Goal: Information Seeking & Learning: Learn about a topic

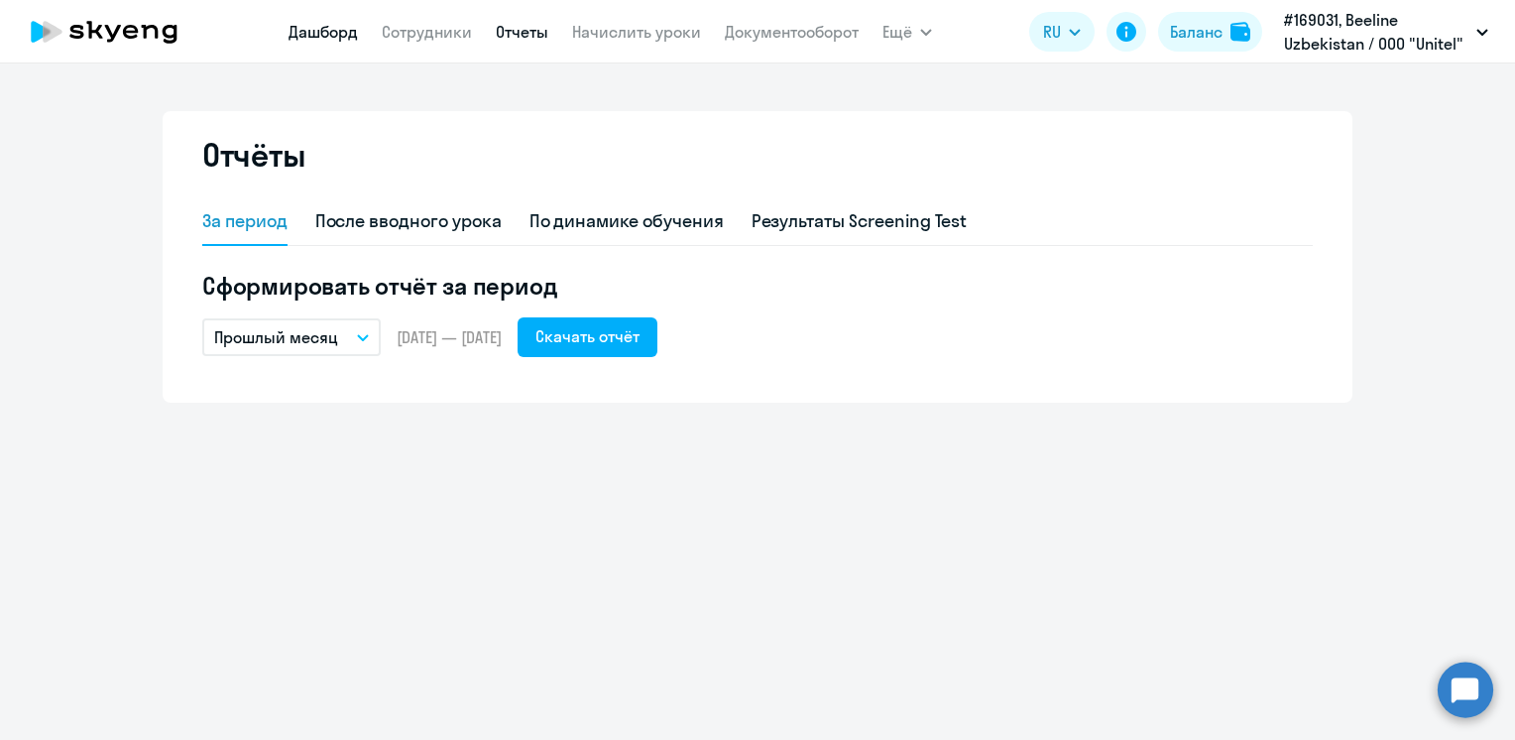
drag, startPoint x: 314, startPoint y: 26, endPoint x: 306, endPoint y: 34, distance: 11.2
click at [314, 26] on link "Дашборд" at bounding box center [323, 32] width 69 height 20
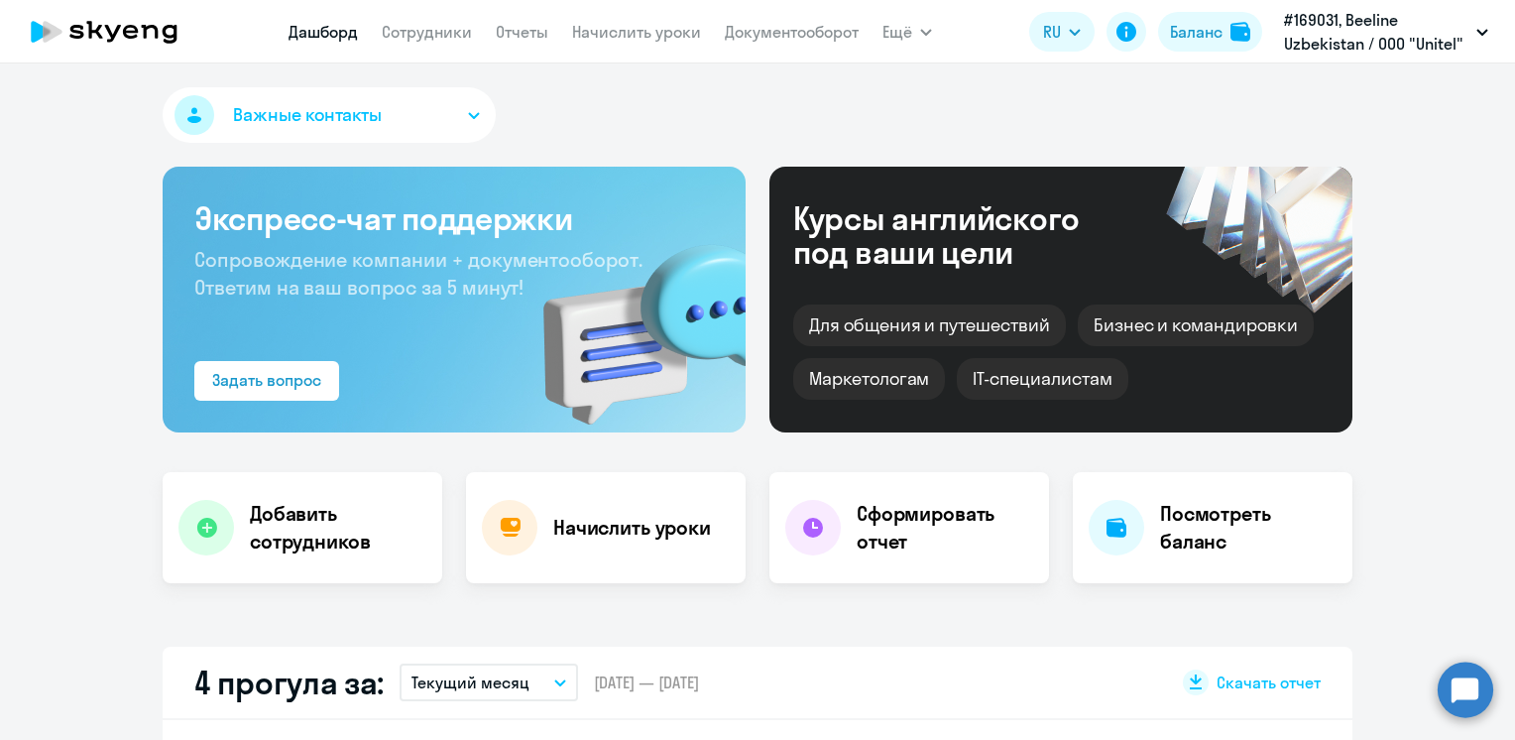
select select "30"
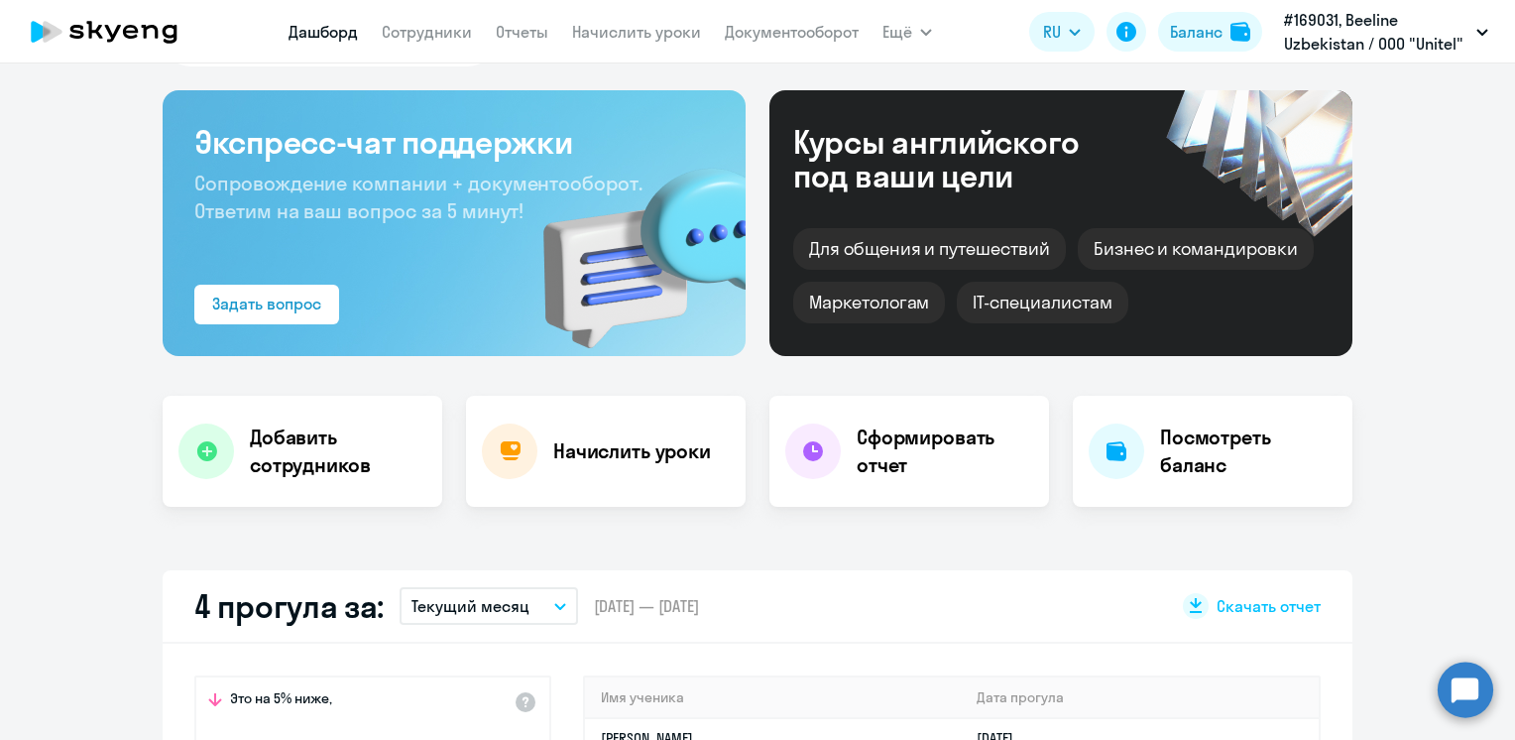
scroll to position [99, 0]
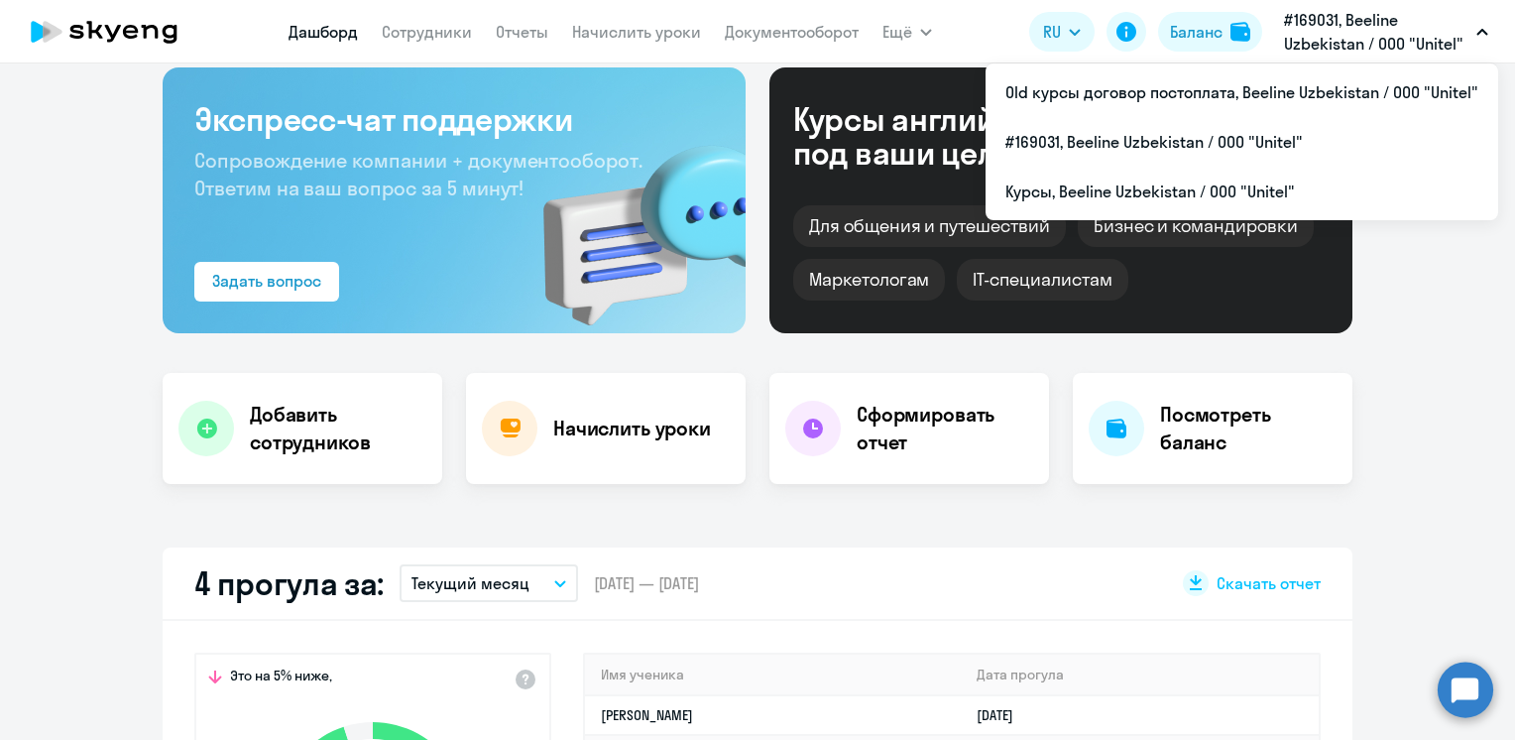
drag, startPoint x: 1457, startPoint y: 42, endPoint x: 1437, endPoint y: 48, distance: 20.7
click at [1454, 43] on p "#169031, Beeline Uzbekistan / ООО "Unitel"" at bounding box center [1376, 32] width 184 height 48
click at [1462, 36] on p "#169031, Beeline Uzbekistan / ООО "Unitel"" at bounding box center [1376, 32] width 184 height 48
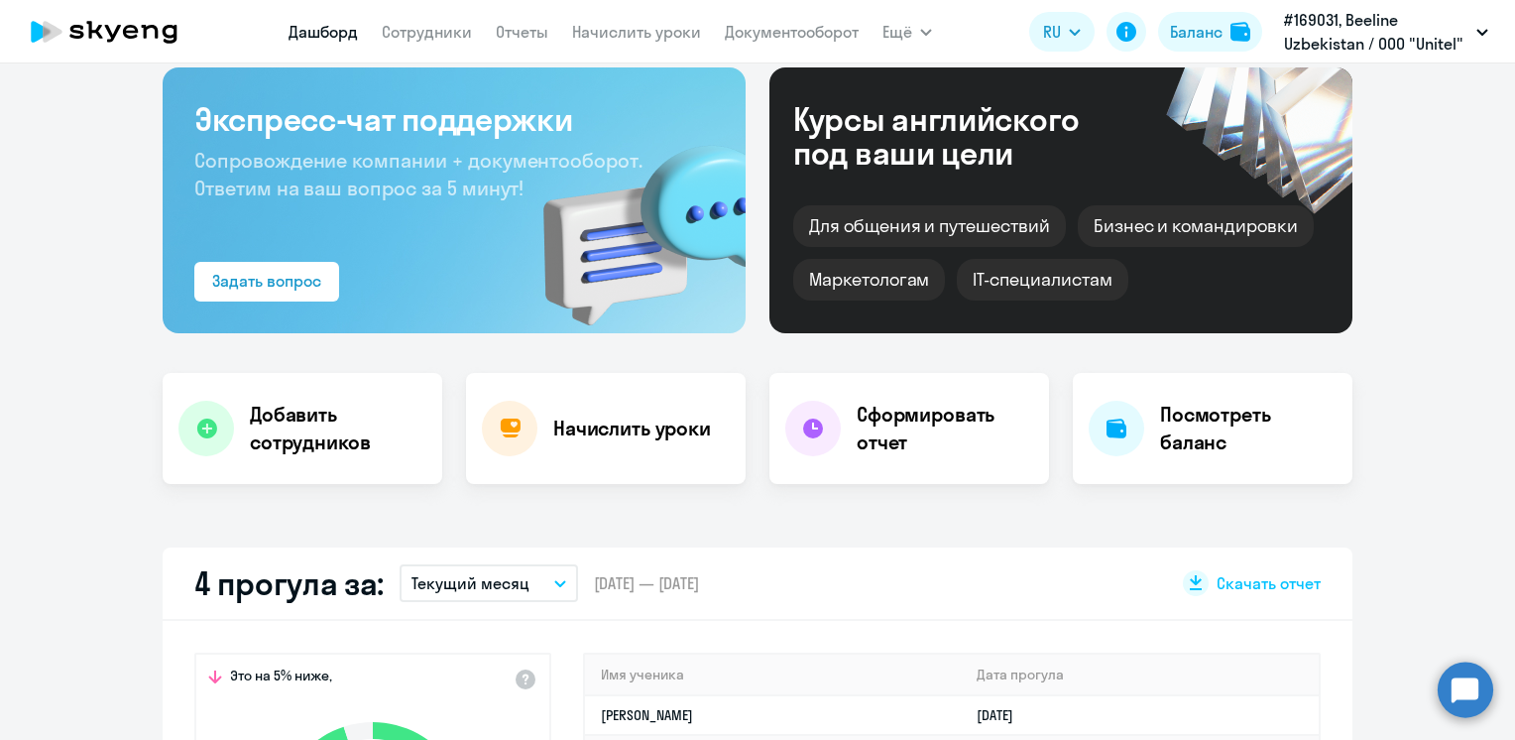
click at [1462, 36] on p "#169031, Beeline Uzbekistan / ООО "Unitel"" at bounding box center [1376, 32] width 184 height 48
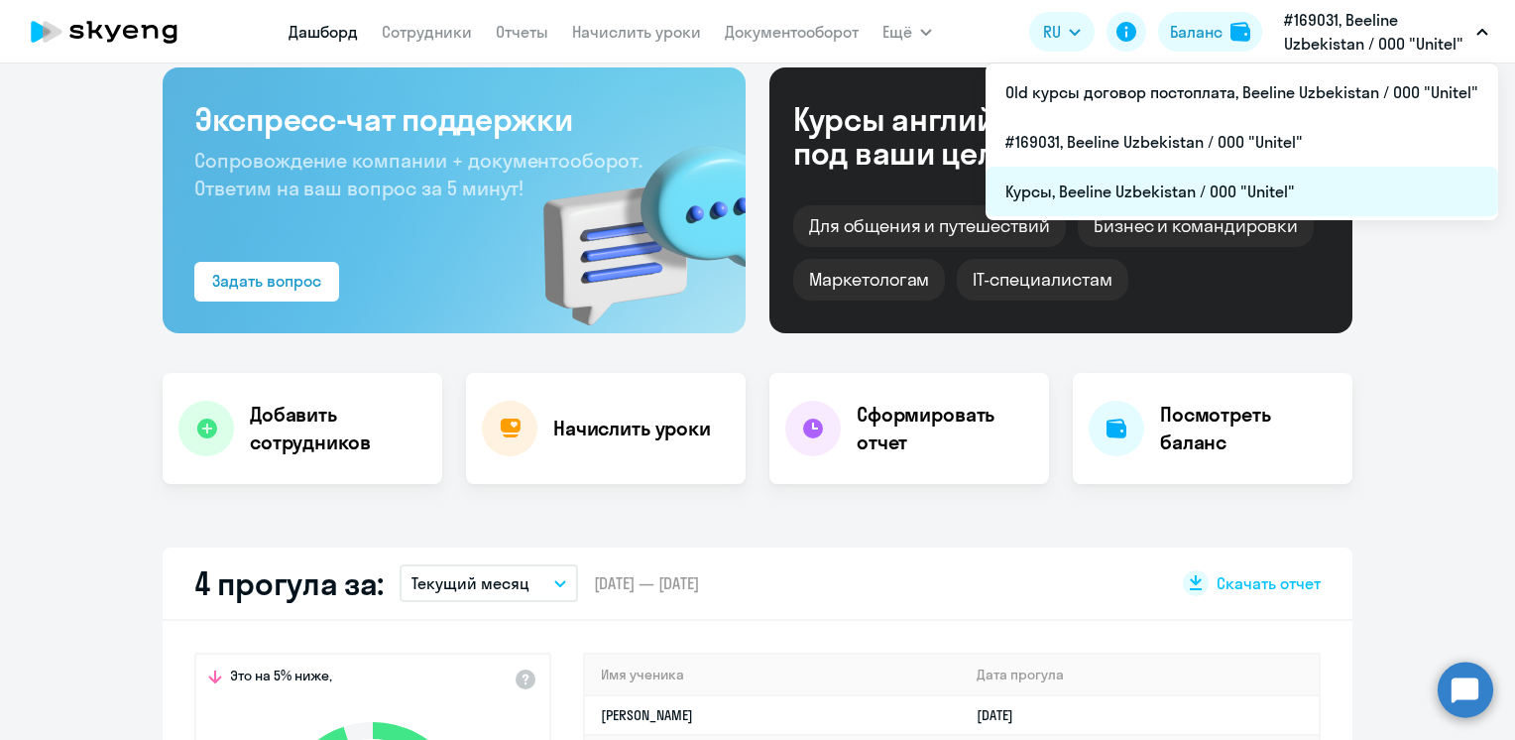
click at [1164, 195] on li "Курсы, Beeline Uzbekistan / ООО "Unitel"" at bounding box center [1242, 192] width 513 height 50
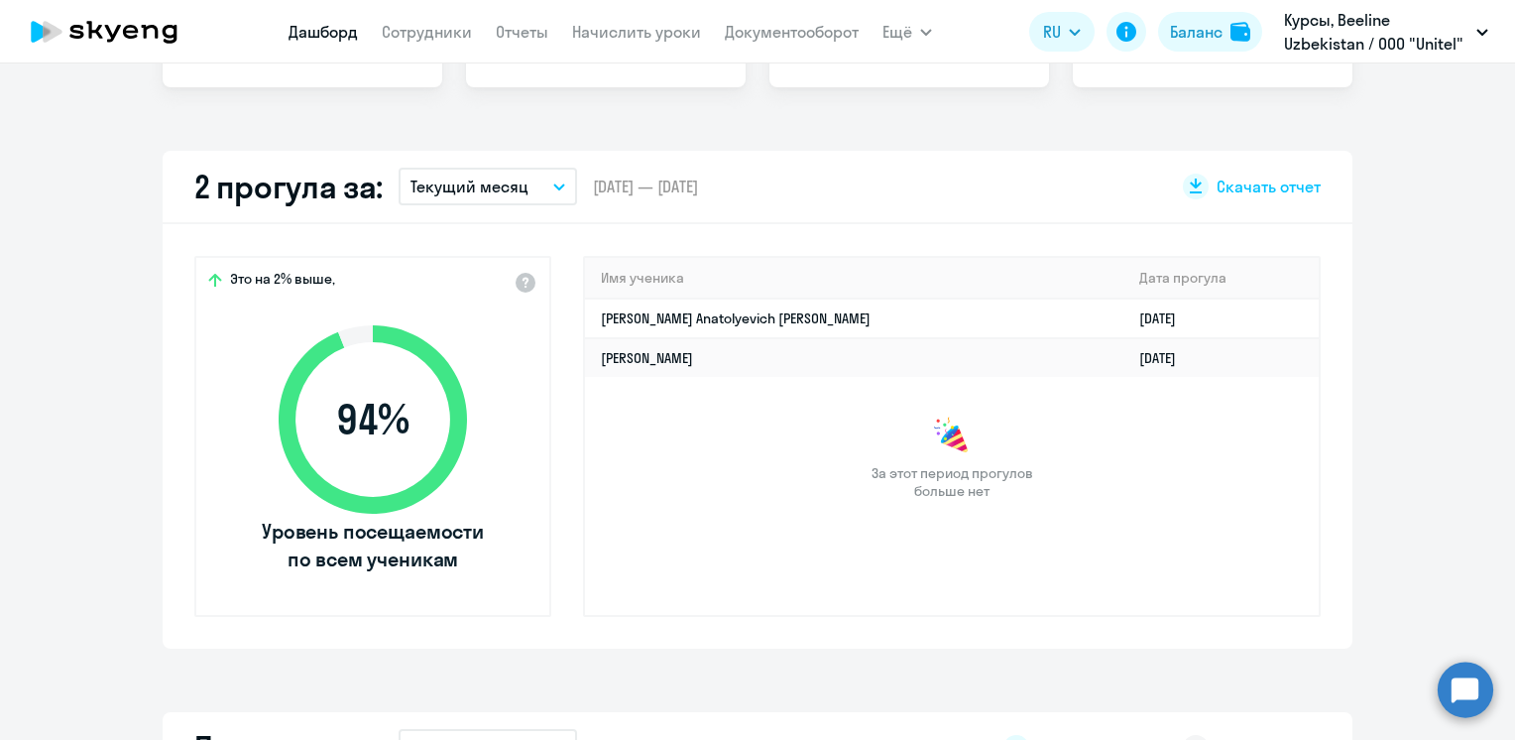
scroll to position [99, 0]
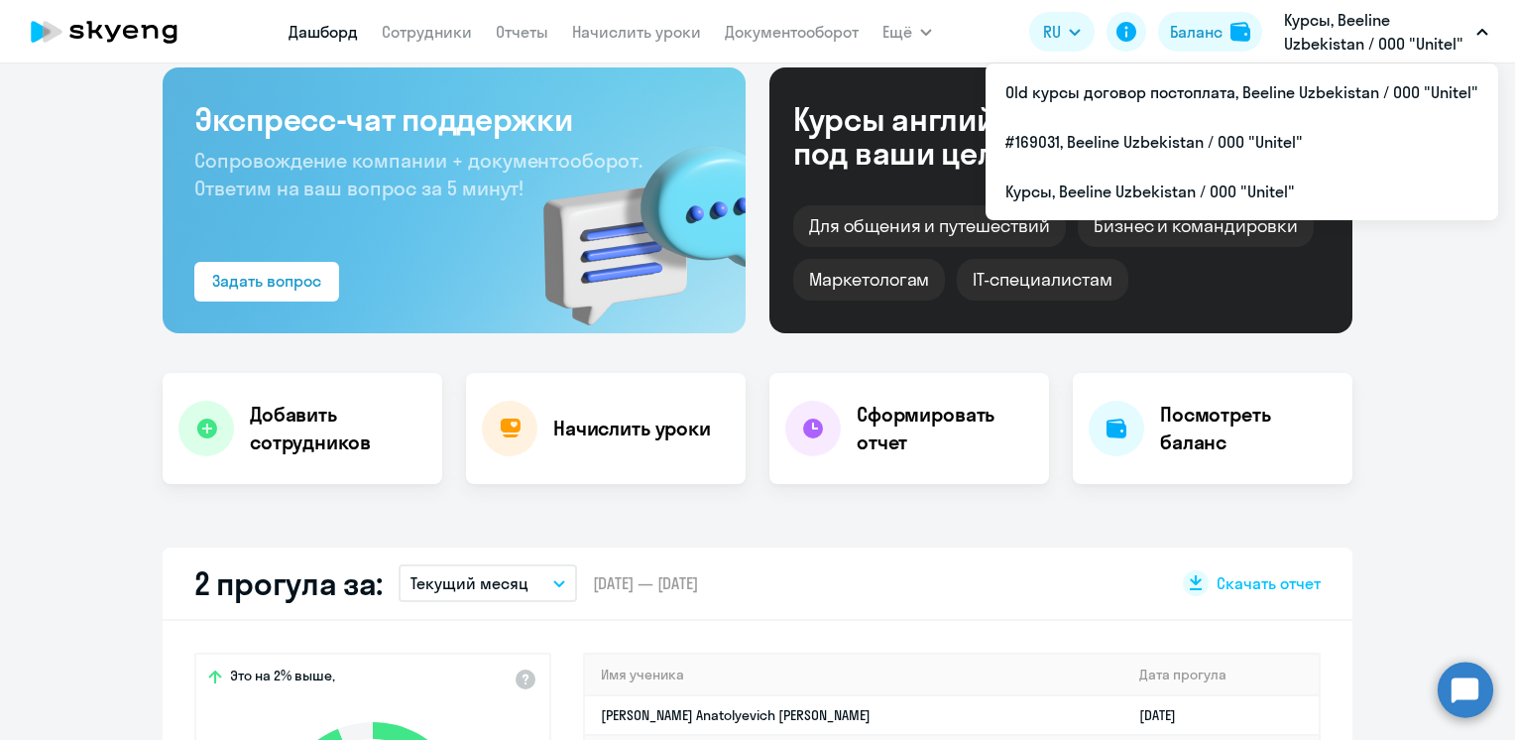
drag, startPoint x: 1416, startPoint y: 23, endPoint x: 1379, endPoint y: 27, distance: 36.9
click at [1416, 23] on p "Курсы, Beeline Uzbekistan / ООО "Unitel"" at bounding box center [1376, 32] width 184 height 48
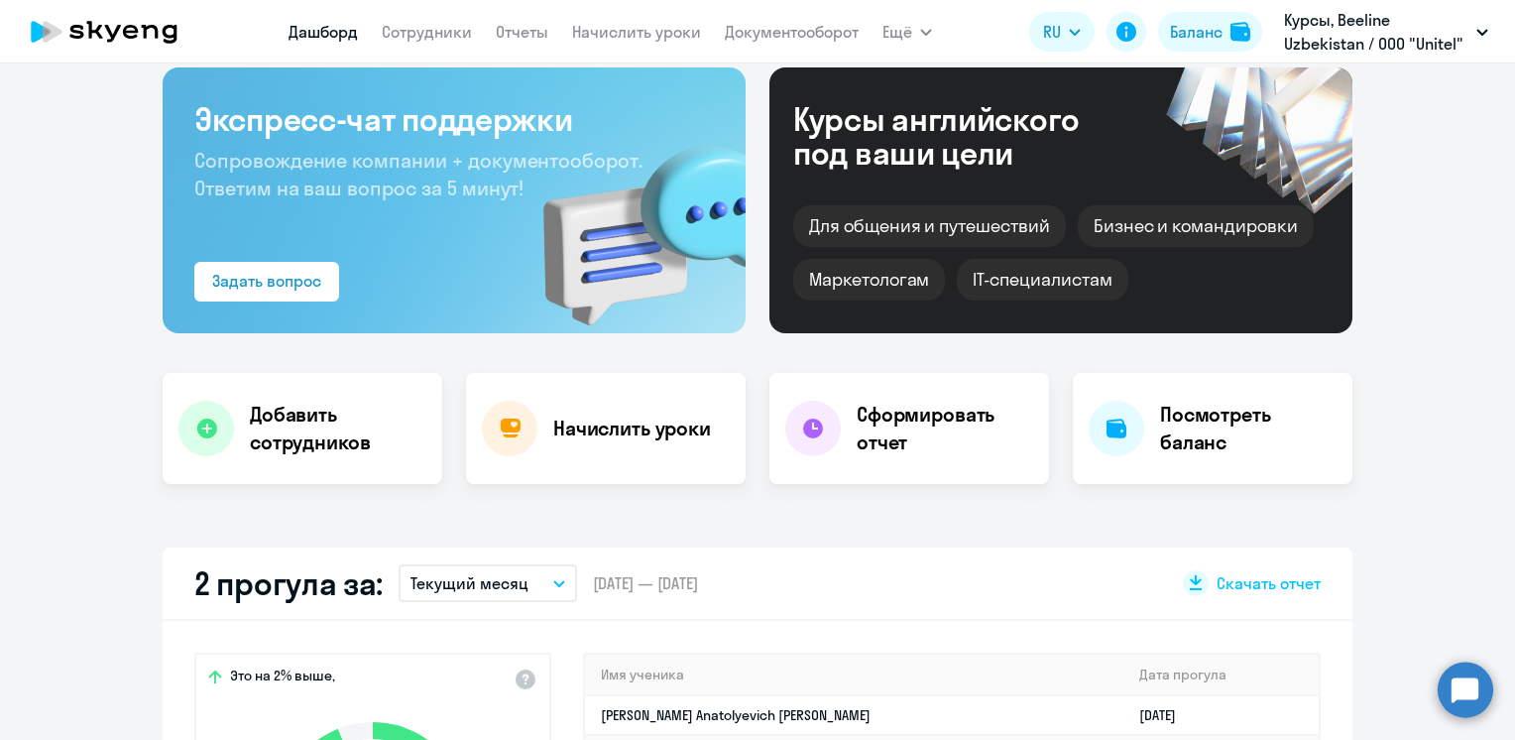
click at [1394, 19] on p "Курсы, Beeline Uzbekistan / ООО "Unitel"" at bounding box center [1376, 32] width 184 height 48
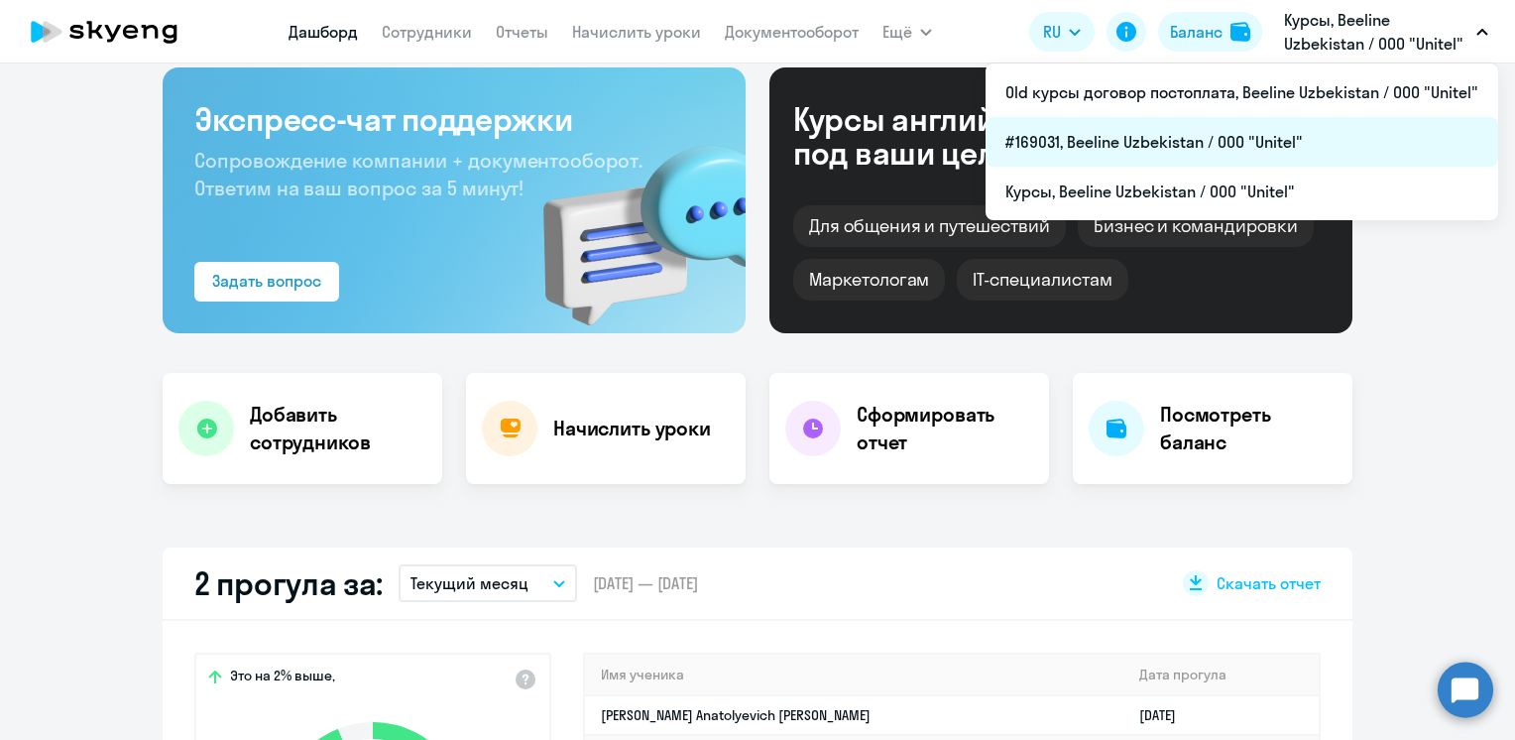
click at [1143, 151] on li "#169031, Beeline Uzbekistan / ООО "Unitel"" at bounding box center [1242, 142] width 513 height 50
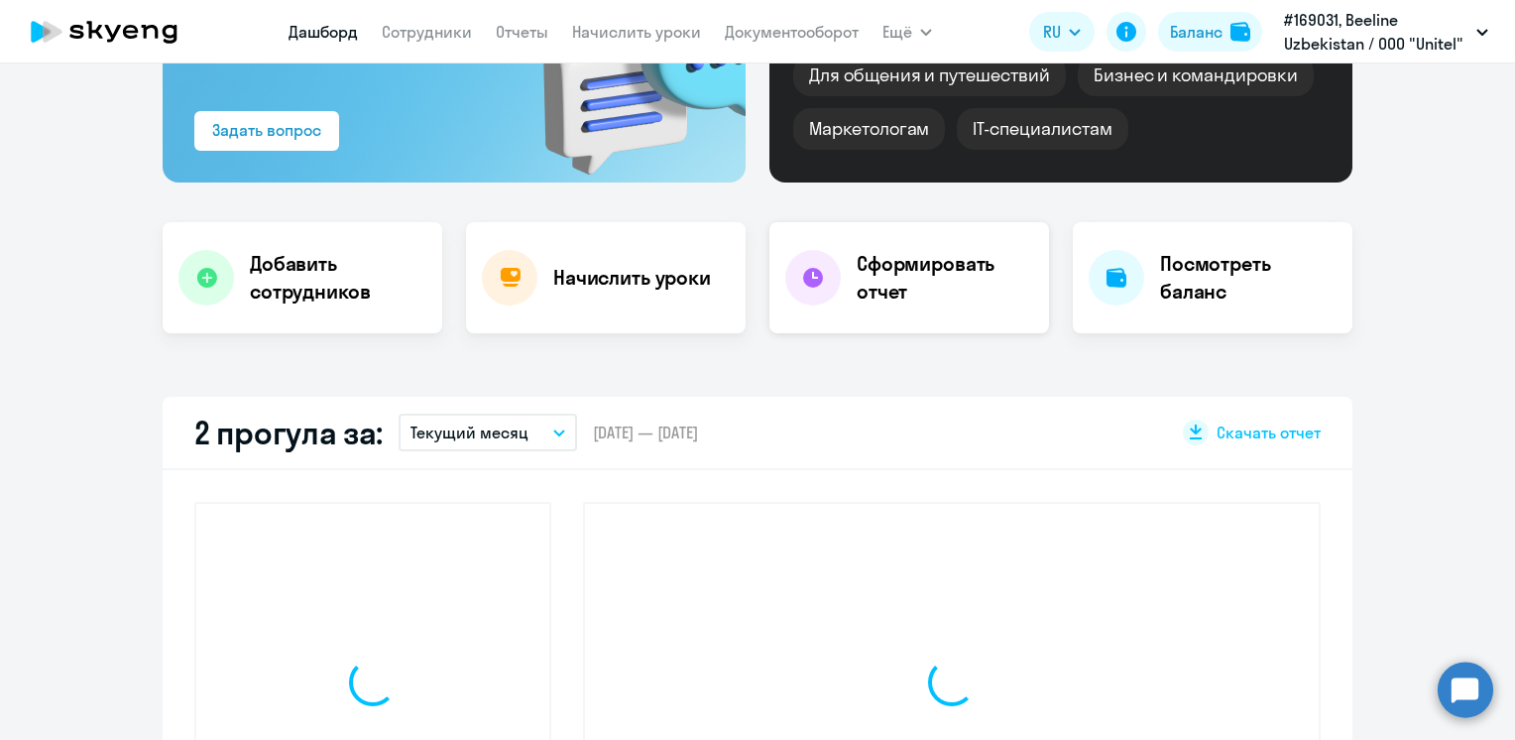
scroll to position [397, 0]
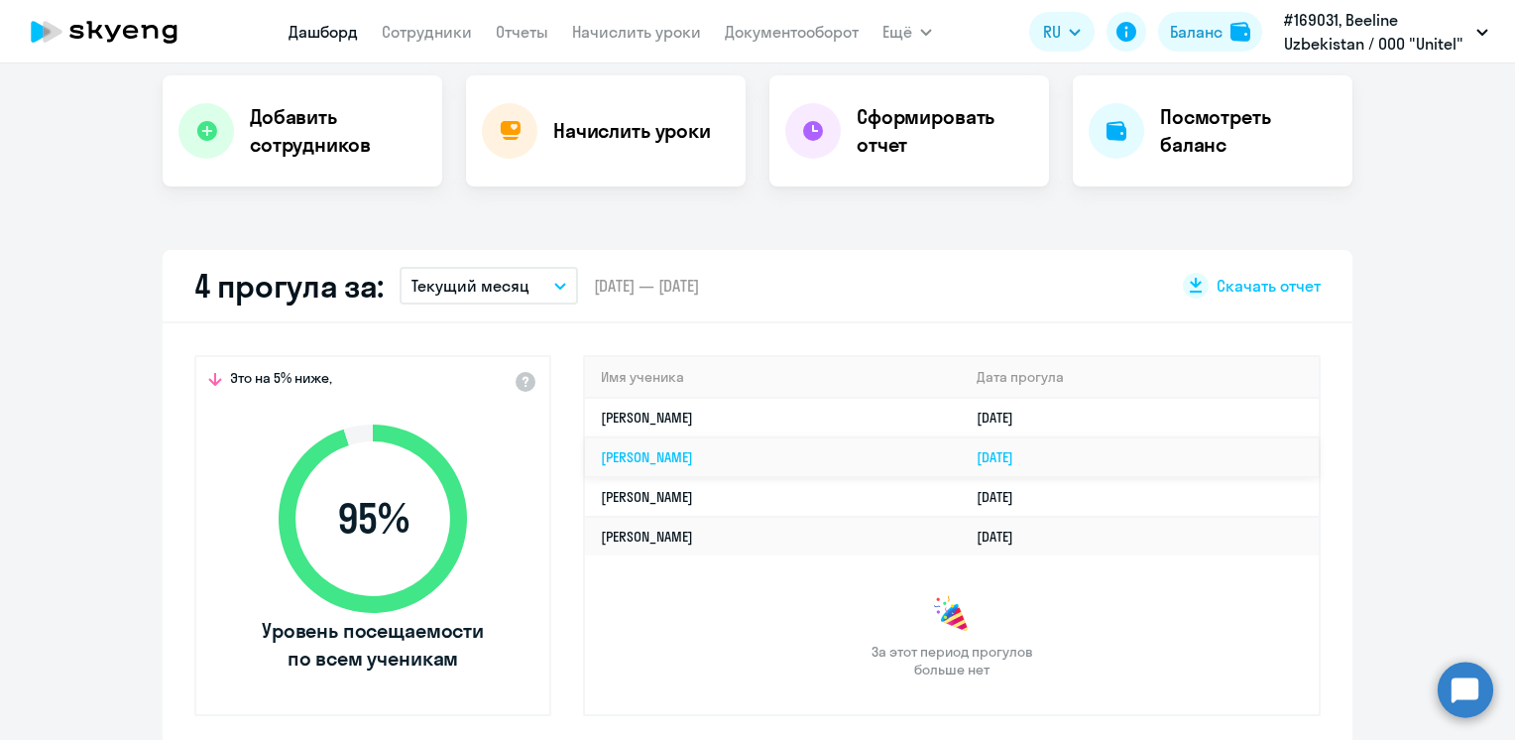
select select "30"
drag, startPoint x: 774, startPoint y: 418, endPoint x: 595, endPoint y: 406, distance: 179.0
click at [595, 406] on td "[PERSON_NAME]" at bounding box center [773, 418] width 376 height 40
copy link "[PERSON_NAME]"
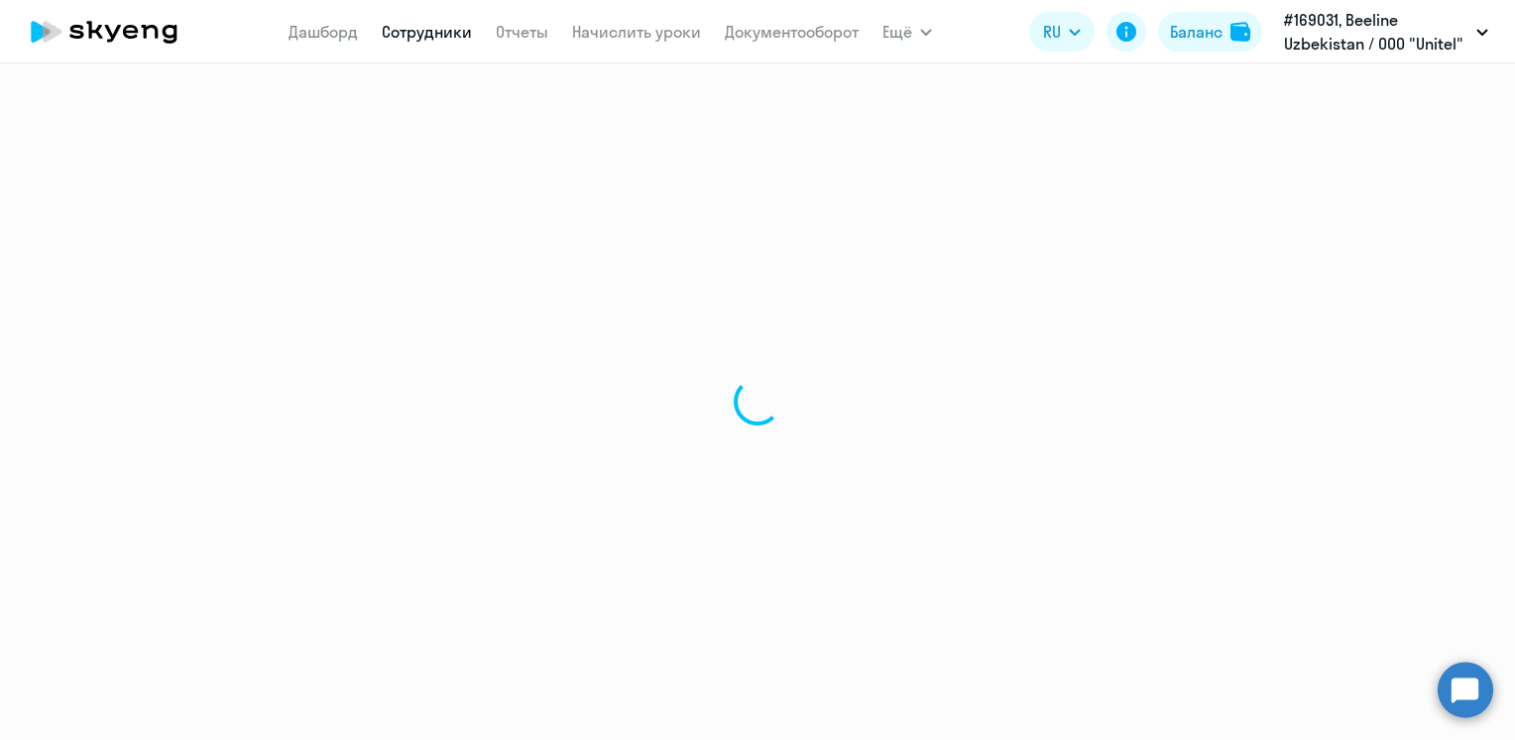
select select "english"
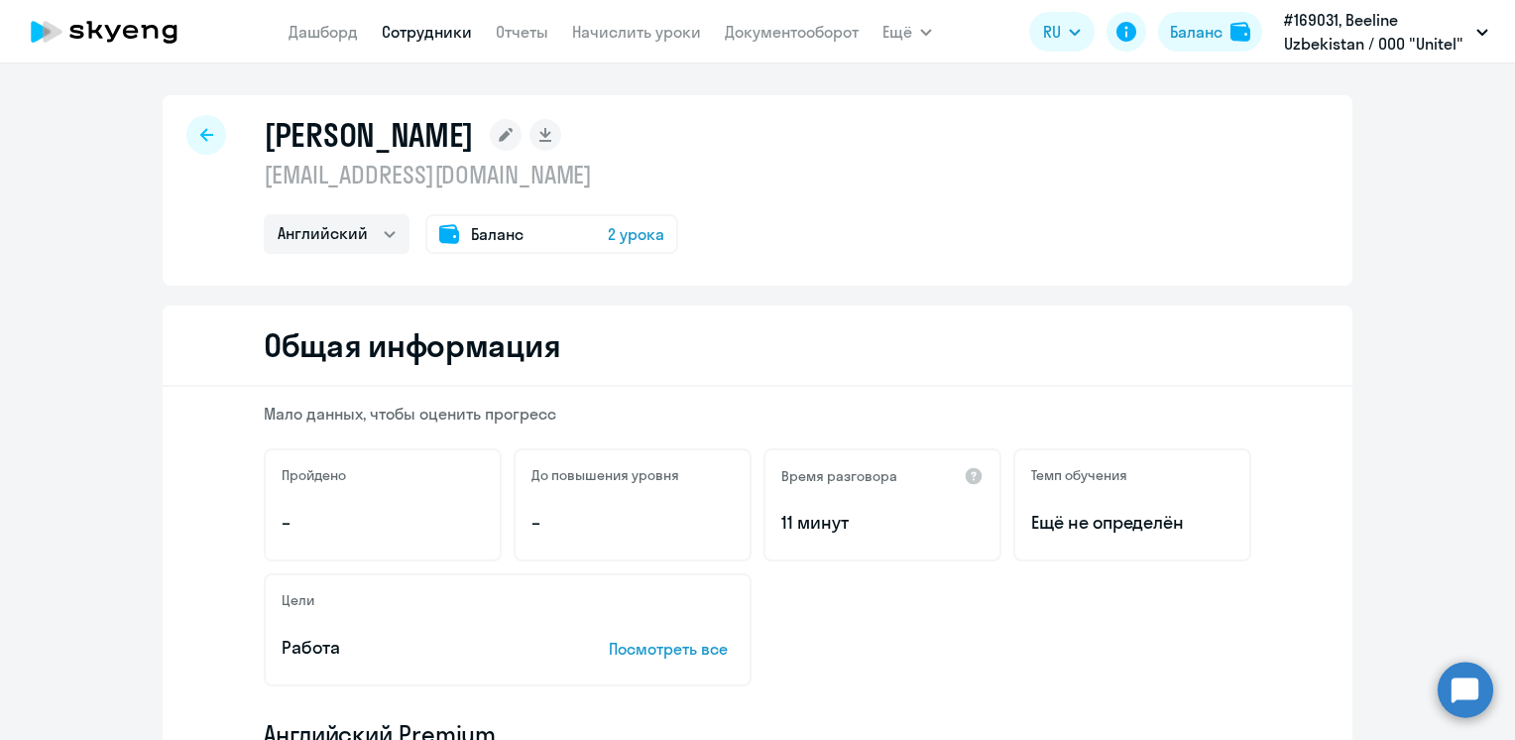
click at [960, 200] on div "[PERSON_NAME] [EMAIL_ADDRESS][DOMAIN_NAME] Английский Остальные Баланс 2 урока" at bounding box center [758, 190] width 1190 height 190
